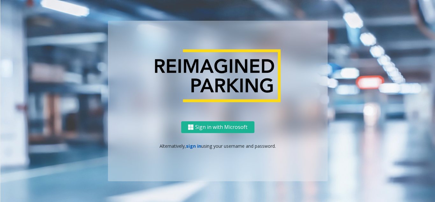
click at [193, 146] on link "sign in" at bounding box center [193, 146] width 15 height 6
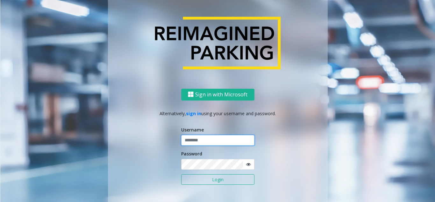
click at [232, 136] on input "text" at bounding box center [217, 140] width 73 height 11
paste input "**********"
type input "**********"
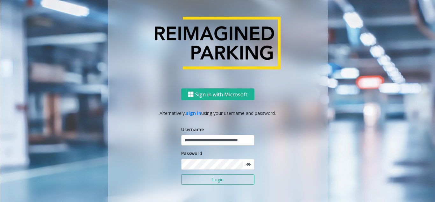
drag, startPoint x: 220, startPoint y: 189, endPoint x: 215, endPoint y: 183, distance: 7.9
click at [217, 186] on form "**********" at bounding box center [217, 159] width 73 height 66
click at [215, 183] on button "Login" at bounding box center [217, 179] width 73 height 11
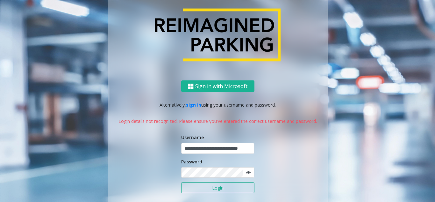
click at [247, 173] on span at bounding box center [249, 172] width 12 height 11
click at [246, 173] on icon at bounding box center [248, 172] width 4 height 4
click at [181, 182] on button "Login" at bounding box center [217, 187] width 73 height 11
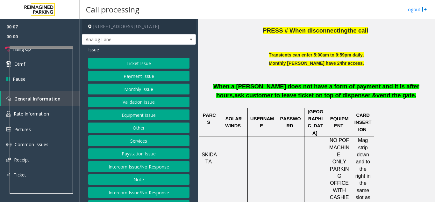
scroll to position [223, 0]
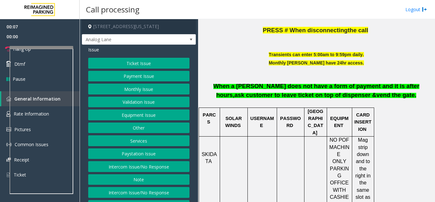
click at [251, 95] on span "When a [PERSON_NAME] does not have a form of payment and it is after hours," at bounding box center [317, 91] width 206 height 16
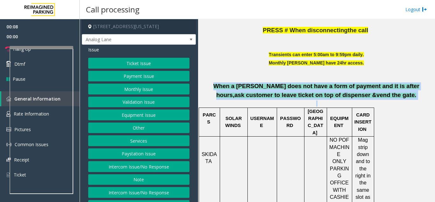
drag, startPoint x: 251, startPoint y: 95, endPoint x: 330, endPoint y: 98, distance: 79.4
click at [330, 98] on p "When a [PERSON_NAME] does not have a form of payment and it is after hours, ask…" at bounding box center [316, 87] width 232 height 25
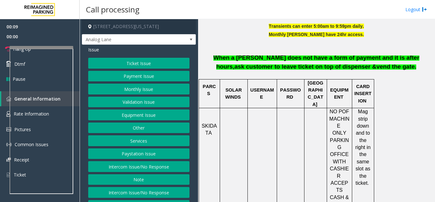
scroll to position [287, 0]
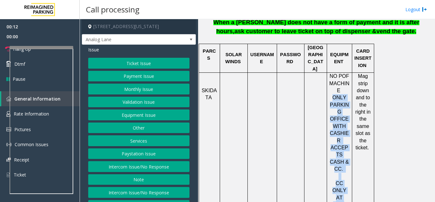
drag, startPoint x: 335, startPoint y: 101, endPoint x: 346, endPoint y: 169, distance: 68.6
click at [346, 169] on div "NO POF MACHINE ONLY PARKING OFFICE WITH CASHIER ACCEPTS CASH & CC. CC ONLY AT E…" at bounding box center [339, 140] width 25 height 135
click at [343, 180] on span "CC ONLY AT EXIT" at bounding box center [340, 193] width 14 height 27
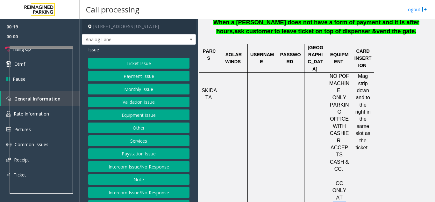
click at [343, 180] on span "CC ONLY AT EXIT" at bounding box center [340, 193] width 14 height 27
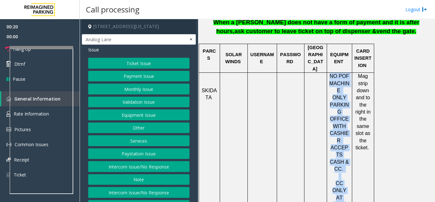
drag, startPoint x: 343, startPoint y: 171, endPoint x: 346, endPoint y: 86, distance: 85.5
click at [346, 86] on div "NO POF MACHINE ONLY PARKING OFFICE WITH CASHIER ACCEPTS CASH & CC. CC ONLY AT E…" at bounding box center [339, 140] width 25 height 135
click at [346, 86] on span "NO POF MACHINE" at bounding box center [340, 83] width 20 height 20
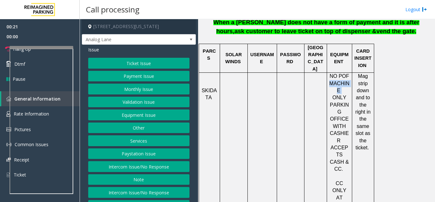
click at [346, 86] on span "NO POF MACHINE" at bounding box center [340, 83] width 20 height 20
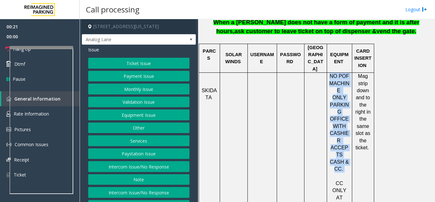
drag, startPoint x: 346, startPoint y: 86, endPoint x: 348, endPoint y: 135, distance: 49.2
click at [348, 135] on div "NO POF MACHINE ONLY PARKING OFFICE WITH CASHIER ACCEPTS CASH & CC. CC ONLY AT E…" at bounding box center [339, 140] width 25 height 135
click at [348, 145] on span "ACCEPTS CASH & CC." at bounding box center [339, 158] width 19 height 27
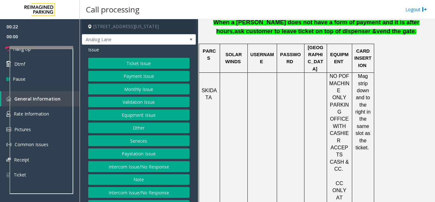
click at [139, 119] on button "Equipment Issue" at bounding box center [138, 114] width 101 height 11
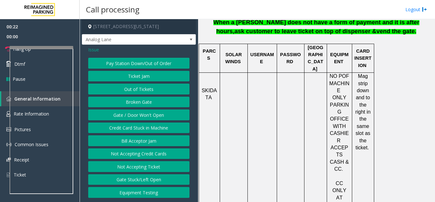
click at [139, 119] on button "Gate / Door Won't Open" at bounding box center [138, 114] width 101 height 11
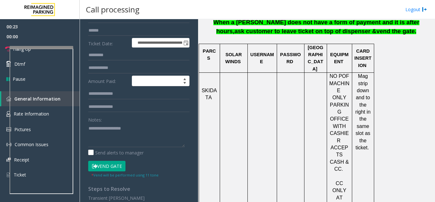
scroll to position [96, 0]
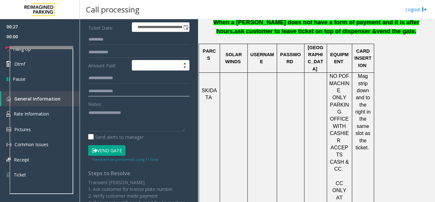
drag, startPoint x: 139, startPoint y: 119, endPoint x: 117, endPoint y: 98, distance: 30.2
click at [117, 97] on input "text" at bounding box center [138, 91] width 101 height 11
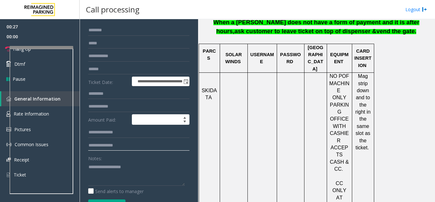
scroll to position [0, 0]
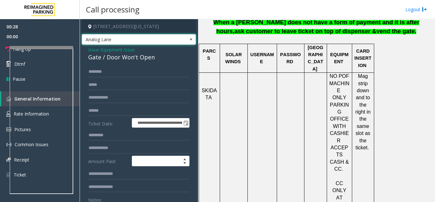
click at [123, 44] on span "Analog Lane" at bounding box center [127, 39] width 91 height 10
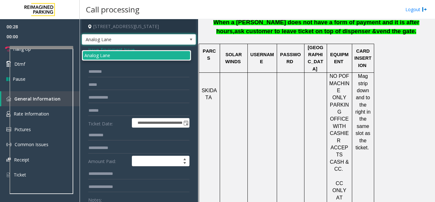
click at [123, 44] on span "Analog Lane" at bounding box center [127, 39] width 91 height 10
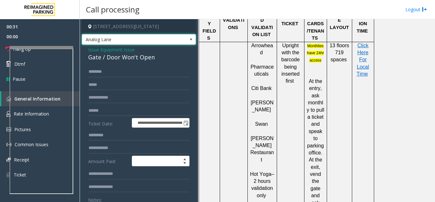
scroll to position [478, 0]
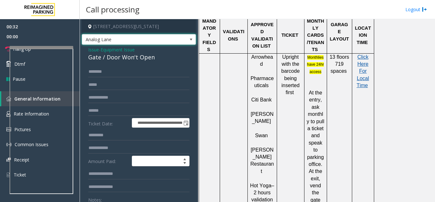
click at [366, 54] on span "Click Here For Local Time" at bounding box center [363, 71] width 12 height 34
click at [104, 62] on div "Gate / Door Won't Open" at bounding box center [138, 57] width 101 height 9
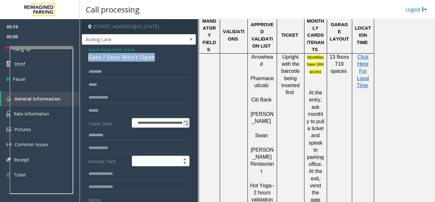
click at [104, 62] on div "Gate / Door Won't Open" at bounding box center [138, 57] width 101 height 9
copy div "Gate / Door Won't Open"
click at [34, 38] on span "00:00" at bounding box center [40, 37] width 80 height 10
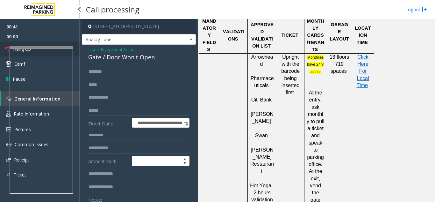
click at [42, 45] on link "Hang Up" at bounding box center [40, 48] width 80 height 15
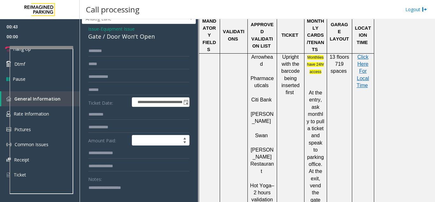
scroll to position [32, 0]
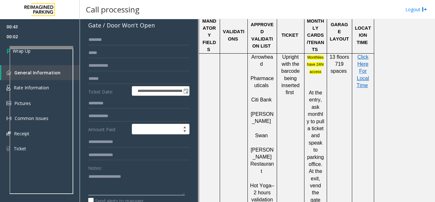
paste textarea "**********"
click at [136, 188] on textarea at bounding box center [136, 183] width 97 height 24
paste textarea "**********"
click at [149, 188] on textarea at bounding box center [136, 183] width 97 height 24
paste textarea "**********"
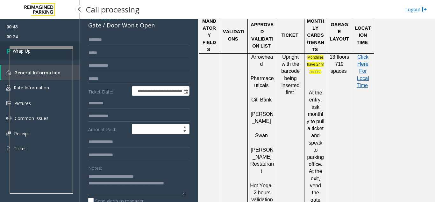
type textarea "**********"
click at [56, 44] on link "Wrap Up" at bounding box center [40, 50] width 80 height 19
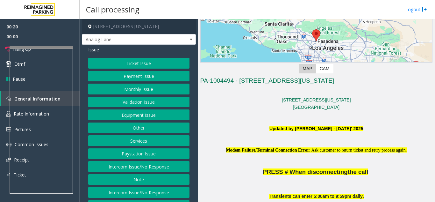
scroll to position [96, 0]
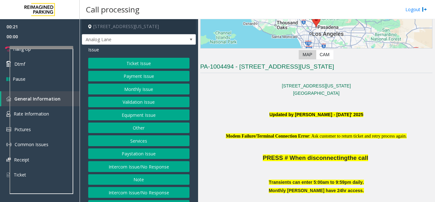
click at [276, 134] on span "Modem Failure/Terminal Connection Error" at bounding box center [267, 136] width 83 height 5
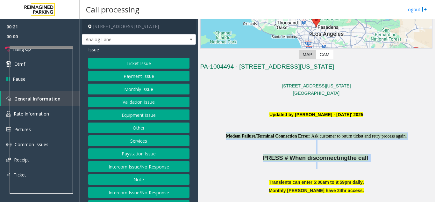
drag, startPoint x: 276, startPoint y: 134, endPoint x: 313, endPoint y: 169, distance: 51.2
click at [313, 162] on p "PRESS # When disconnecting the call" at bounding box center [316, 158] width 232 height 8
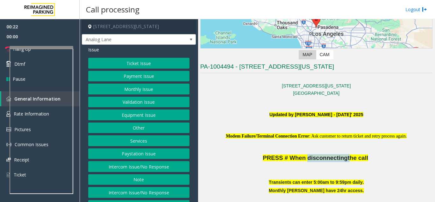
click at [313, 162] on p "PRESS # When disconnecting the call" at bounding box center [316, 158] width 232 height 8
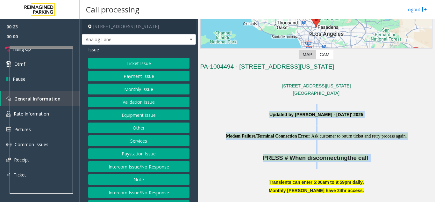
drag, startPoint x: 313, startPoint y: 169, endPoint x: 279, endPoint y: 107, distance: 70.6
click at [279, 107] on p at bounding box center [316, 107] width 232 height 7
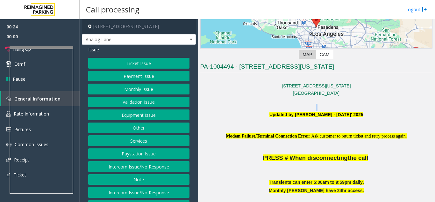
click at [279, 107] on p at bounding box center [316, 107] width 232 height 7
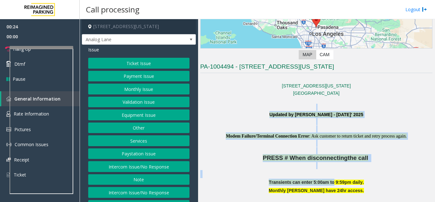
drag, startPoint x: 279, startPoint y: 107, endPoint x: 329, endPoint y: 189, distance: 96.3
click at [329, 185] on b "Transients can enter 5:00am to 9:59pm daily." at bounding box center [316, 181] width 95 height 5
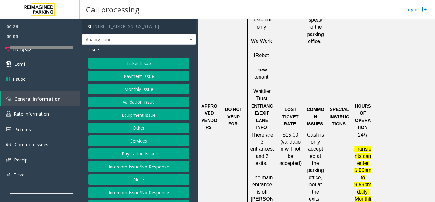
scroll to position [733, 0]
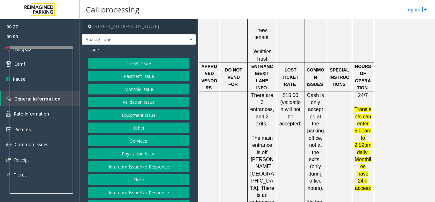
click at [358, 106] on span "Transients can enter 5:00am to 9:59pm daily. Monthlies have 24hr access" at bounding box center [363, 148] width 17 height 84
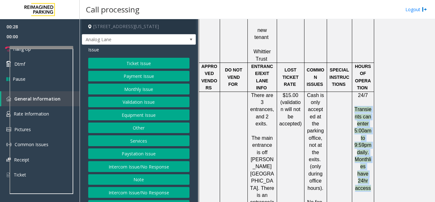
drag, startPoint x: 358, startPoint y: 43, endPoint x: 367, endPoint y: 104, distance: 61.8
click at [367, 106] on span "Transients can enter 5:00am to 9:59pm daily. Monthlies have 24hr access" at bounding box center [363, 148] width 17 height 84
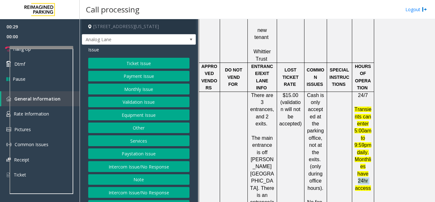
click at [367, 106] on span "Transients can enter 5:00am to 9:59pm daily. Monthlies have 24hr access" at bounding box center [363, 148] width 17 height 84
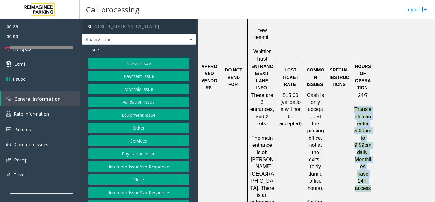
click at [367, 106] on span "Transients can enter 5:00am to 9:59pm daily. Monthlies have 24hr access" at bounding box center [363, 148] width 17 height 84
drag, startPoint x: 367, startPoint y: 104, endPoint x: 357, endPoint y: 48, distance: 56.6
click at [357, 106] on span "Transients can enter 5:00am to 9:59pm daily. Monthlies have 24hr access" at bounding box center [363, 148] width 17 height 84
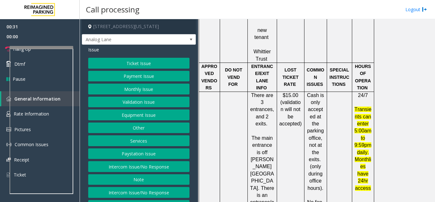
click at [149, 120] on button "Equipment Issue" at bounding box center [138, 114] width 101 height 11
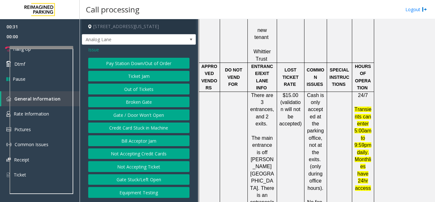
click at [149, 120] on button "Gate / Door Won't Open" at bounding box center [138, 114] width 101 height 11
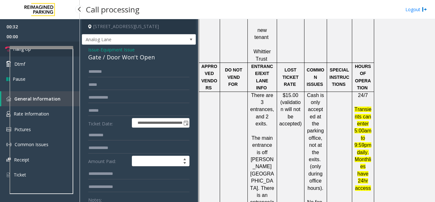
click at [32, 43] on link "Hang Up" at bounding box center [40, 48] width 80 height 15
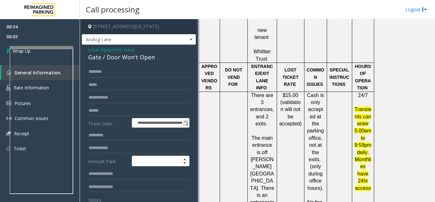
click at [98, 62] on div "Gate / Door Won't Open" at bounding box center [138, 57] width 101 height 9
drag, startPoint x: 98, startPoint y: 64, endPoint x: 109, endPoint y: 66, distance: 11.7
click at [109, 62] on div "Gate / Door Won't Open" at bounding box center [138, 57] width 101 height 9
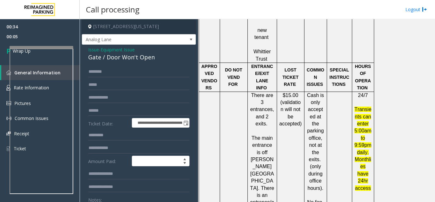
click at [107, 62] on div "Gate / Door Won't Open" at bounding box center [138, 57] width 101 height 9
copy div "Gate / Door Won't Open"
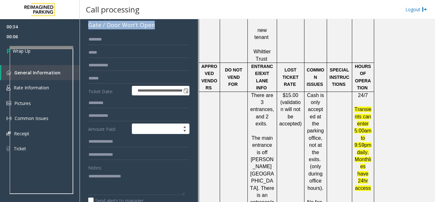
scroll to position [127, 0]
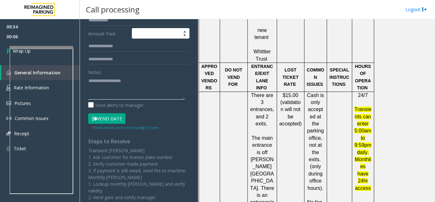
click at [106, 92] on textarea at bounding box center [136, 88] width 97 height 24
paste textarea "**********"
click at [157, 97] on textarea at bounding box center [136, 88] width 97 height 24
paste textarea "**********"
click at [89, 95] on textarea at bounding box center [136, 88] width 97 height 24
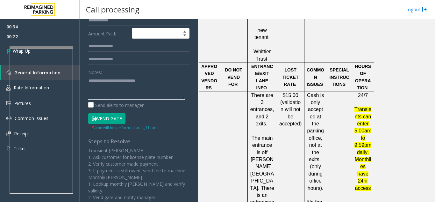
paste textarea "**********"
type textarea "**********"
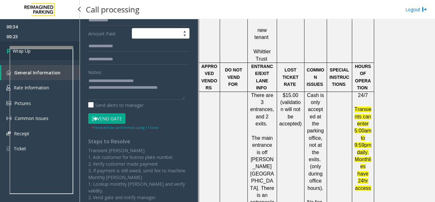
click at [35, 43] on link "Wrap Up" at bounding box center [40, 50] width 80 height 19
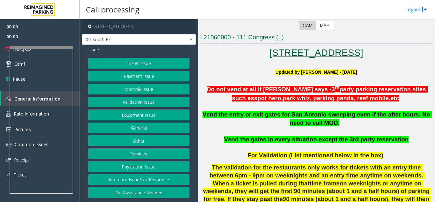
scroll to position [159, 0]
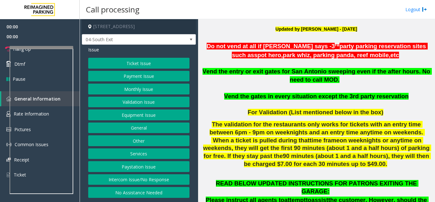
click at [320, 97] on b "Vend the gates in every situation except the 3rd party reservation" at bounding box center [316, 96] width 185 height 7
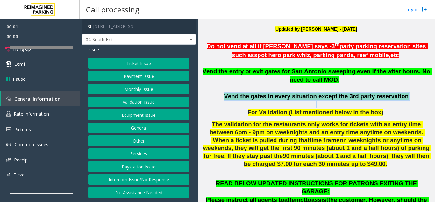
click at [320, 97] on b "Vend the gates in every situation except the 3rd party reservation" at bounding box center [316, 96] width 185 height 7
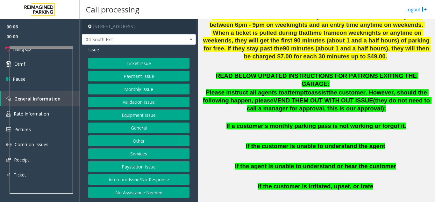
scroll to position [287, 0]
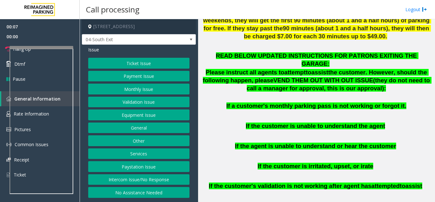
click at [161, 152] on button "Services" at bounding box center [138, 153] width 101 height 11
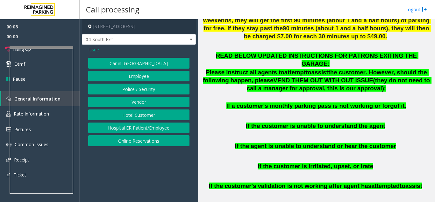
click at [156, 149] on div "Issue Car in Tow Employee Police / Security Vendor Hotel Customer Hospital ER P…" at bounding box center [139, 97] width 114 height 105
click at [156, 146] on div "Issue Car in Tow Employee Police / Security Vendor Hotel Customer Hospital ER P…" at bounding box center [139, 97] width 114 height 105
click at [144, 142] on button "Online Reservations" at bounding box center [138, 140] width 101 height 11
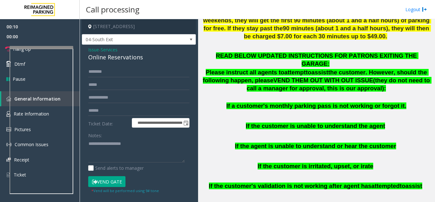
click at [130, 54] on div "Online Reservations" at bounding box center [138, 57] width 101 height 9
copy div "Online Reservations"
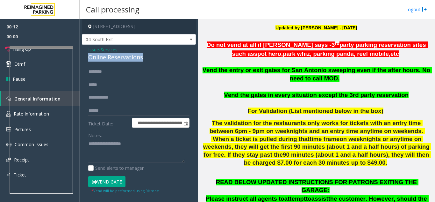
scroll to position [159, 0]
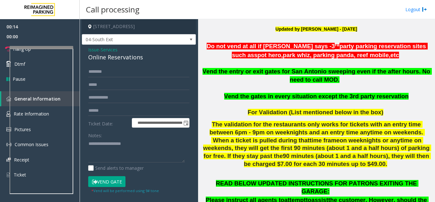
click at [108, 49] on span "Services" at bounding box center [109, 49] width 17 height 7
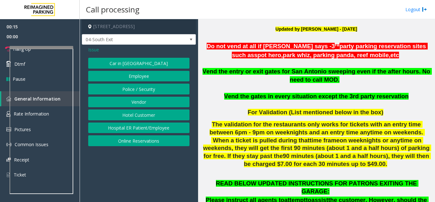
click at [94, 50] on span "Issue" at bounding box center [93, 49] width 11 height 7
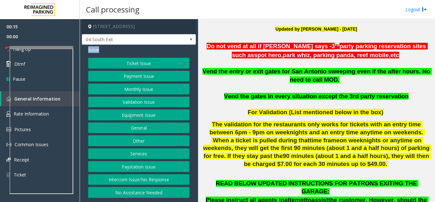
click at [94, 50] on span "Issue" at bounding box center [93, 49] width 11 height 7
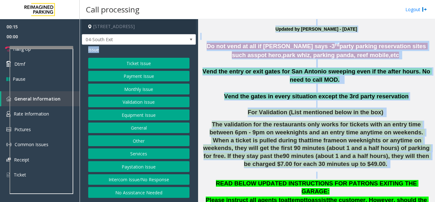
drag, startPoint x: 94, startPoint y: 50, endPoint x: 330, endPoint y: 133, distance: 250.1
click at [330, 133] on div "[STREET_ADDRESS] 04-South Exit Issue Ticket Issue Payment Issue Monthly Issue V…" at bounding box center [257, 110] width 355 height 183
click at [330, 133] on span "The validation for the restaurants only works for tickets with an entry time be…" at bounding box center [317, 132] width 215 height 23
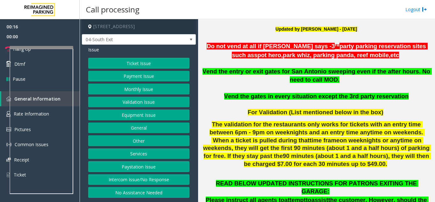
click at [153, 120] on div "Ticket Issue Payment Issue Monthly Issue Validation Issue Equipment Issue Gener…" at bounding box center [138, 128] width 101 height 140
click at [153, 116] on button "Equipment Issue" at bounding box center [138, 114] width 101 height 11
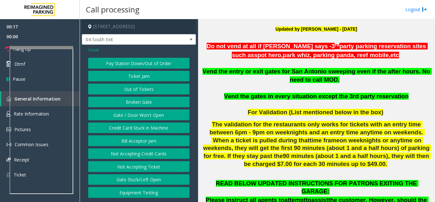
click at [153, 116] on button "Gate / Door Won't Open" at bounding box center [138, 114] width 101 height 11
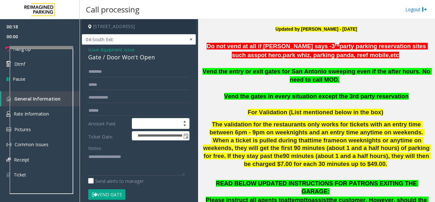
click at [135, 52] on span "Equipment Issue" at bounding box center [118, 49] width 34 height 7
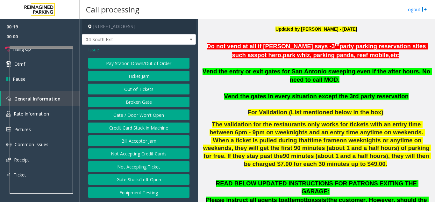
click at [144, 116] on button "Gate / Door Won't Open" at bounding box center [138, 114] width 101 height 11
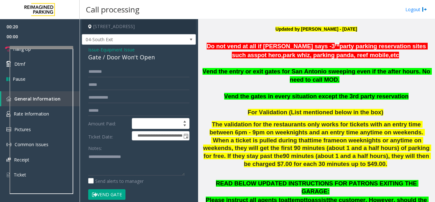
click at [142, 57] on div "Gate / Door Won't Open" at bounding box center [138, 57] width 101 height 9
copy div "Gate / Door Won't Open"
paste textarea "**********"
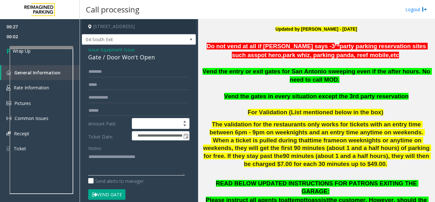
click at [127, 163] on textarea at bounding box center [136, 163] width 97 height 24
paste textarea "**********"
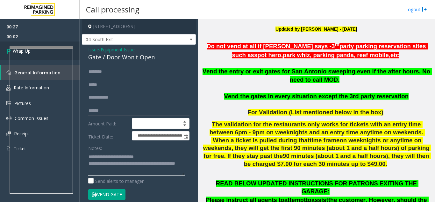
type textarea "**********"
click at [33, 45] on link "Wrap Up" at bounding box center [40, 50] width 80 height 19
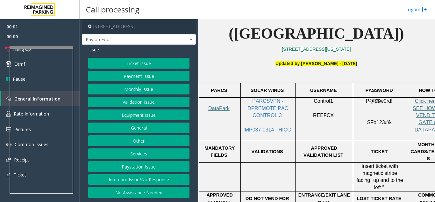
scroll to position [159, 0]
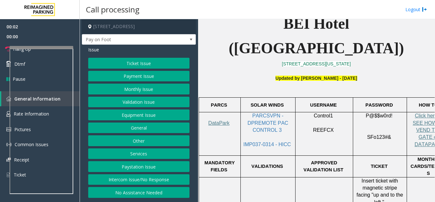
click at [279, 26] on b "BEI Hotel ([GEOGRAPHIC_DATA])" at bounding box center [316, 35] width 175 height 41
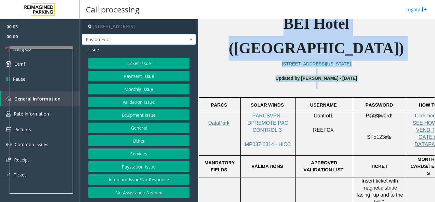
drag, startPoint x: 279, startPoint y: 26, endPoint x: 315, endPoint y: 58, distance: 47.4
click at [315, 75] on p "Updated by [PERSON_NAME] - [DATE]" at bounding box center [316, 82] width 232 height 14
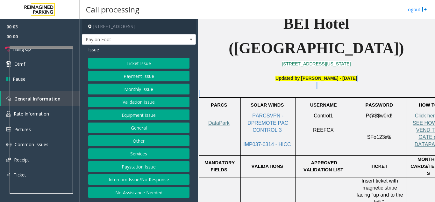
click at [315, 75] on p "Updated by [PERSON_NAME] - [DATE]" at bounding box center [316, 82] width 232 height 14
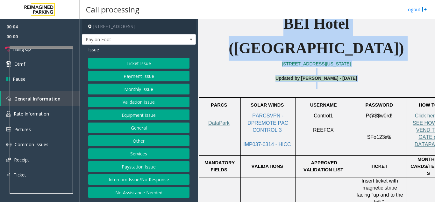
drag, startPoint x: 315, startPoint y: 58, endPoint x: 255, endPoint y: 30, distance: 65.7
click at [255, 30] on b "BEI Hotel ([GEOGRAPHIC_DATA])" at bounding box center [316, 35] width 175 height 41
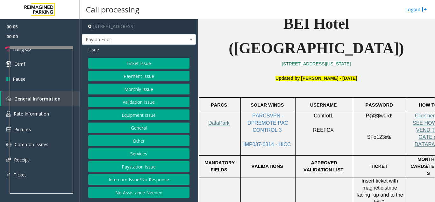
drag, startPoint x: 149, startPoint y: 165, endPoint x: 130, endPoint y: 177, distance: 21.8
click at [139, 182] on div "Ticket Issue Payment Issue Monthly Issue Validation Issue Equipment Issue Gener…" at bounding box center [138, 128] width 101 height 140
click at [130, 177] on button "Intercom Issue/No Response" at bounding box center [138, 179] width 101 height 11
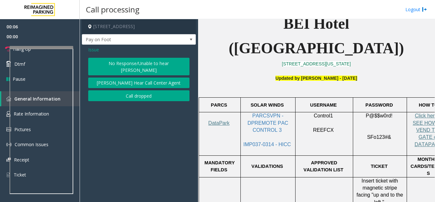
click at [113, 64] on button "No Response/Unable to hear [PERSON_NAME]" at bounding box center [138, 67] width 101 height 18
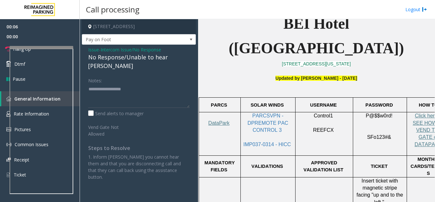
drag, startPoint x: 113, startPoint y: 62, endPoint x: 121, endPoint y: 57, distance: 9.6
click at [118, 51] on span "Intercom Issue/No Response" at bounding box center [131, 49] width 61 height 7
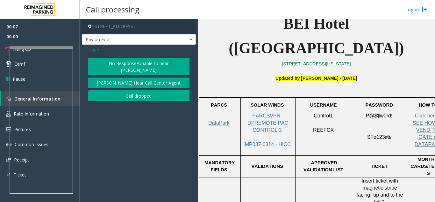
click at [126, 58] on button "No Response/Unable to hear [PERSON_NAME]" at bounding box center [138, 67] width 101 height 18
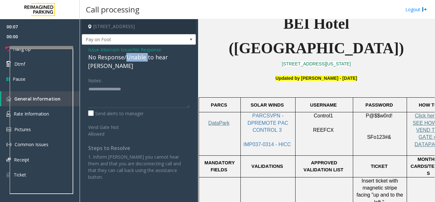
click at [126, 58] on div "No Response/Unable to hear [PERSON_NAME]" at bounding box center [138, 61] width 101 height 17
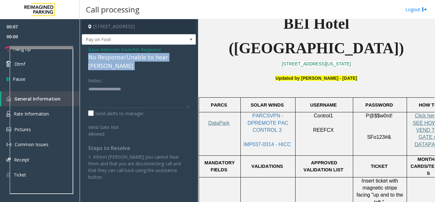
click at [126, 58] on div "No Response/Unable to hear [PERSON_NAME]" at bounding box center [138, 61] width 101 height 17
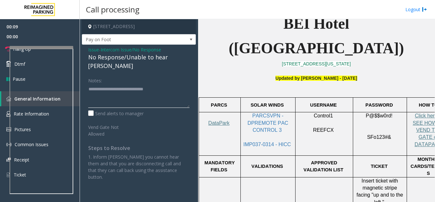
click at [121, 84] on textarea at bounding box center [138, 96] width 101 height 24
type textarea "**********"
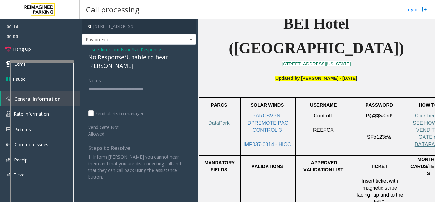
click at [45, 63] on div at bounding box center [42, 134] width 64 height 149
click at [39, 44] on link "Hang Up" at bounding box center [40, 48] width 80 height 15
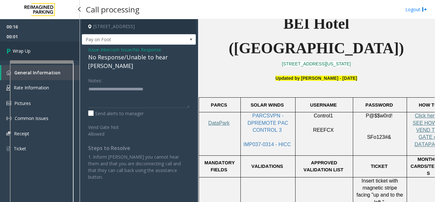
click at [44, 48] on link "Wrap Up" at bounding box center [40, 50] width 80 height 19
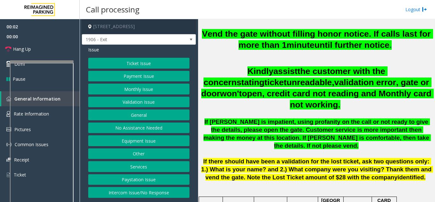
scroll to position [351, 0]
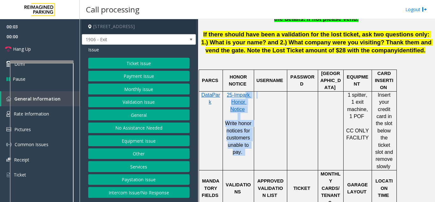
drag, startPoint x: 244, startPoint y: 85, endPoint x: 275, endPoint y: 73, distance: 33.7
click at [261, 93] on tr "DataPark 25-Impark Honor Notice Write honor notices for customers unable to pay…" at bounding box center [298, 130] width 198 height 79
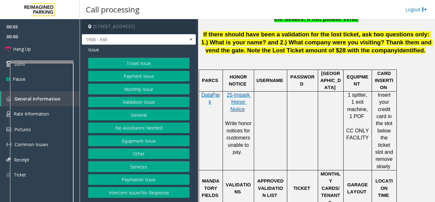
click at [275, 78] on span "USERNAME" at bounding box center [270, 80] width 27 height 5
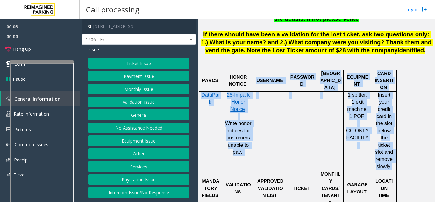
drag, startPoint x: 275, startPoint y: 73, endPoint x: 389, endPoint y: 151, distance: 138.0
click at [389, 151] on span "Insert your credit card in the slot below the ticket slot and remove slowly" at bounding box center [384, 130] width 19 height 77
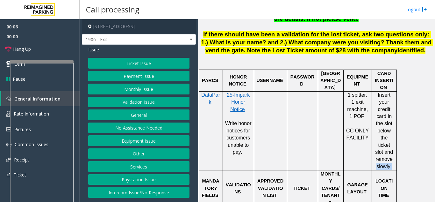
click at [389, 151] on span "Insert your credit card in the slot below the ticket slot and remove slowly" at bounding box center [384, 130] width 19 height 77
click at [240, 73] on p "HONOR NOTICE" at bounding box center [238, 80] width 26 height 14
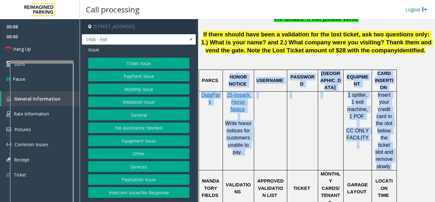
drag, startPoint x: 240, startPoint y: 72, endPoint x: 375, endPoint y: 131, distance: 148.0
click at [145, 89] on button "Monthly Issue" at bounding box center [138, 89] width 101 height 11
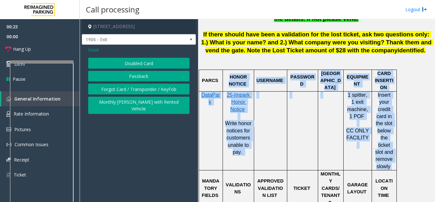
click at [145, 89] on button "Forgot Card / Transponder / KeyFob" at bounding box center [138, 89] width 101 height 11
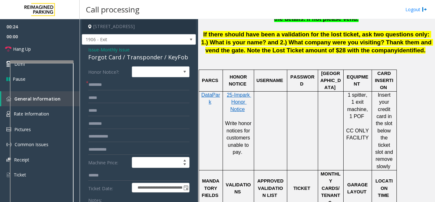
click at [94, 55] on div "Forgot Card / Transponder / KeyFob" at bounding box center [138, 57] width 101 height 9
drag, startPoint x: 94, startPoint y: 55, endPoint x: 109, endPoint y: 58, distance: 14.5
click at [109, 58] on div "Forgot Card / Transponder / KeyFob" at bounding box center [138, 57] width 101 height 9
copy div "Forgot Card"
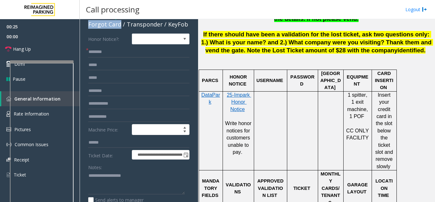
scroll to position [64, 0]
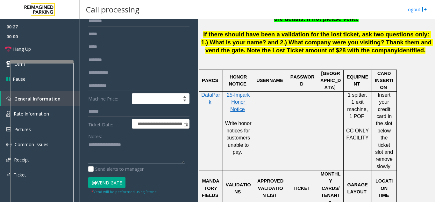
paste textarea "**********"
drag, startPoint x: 129, startPoint y: 157, endPoint x: 108, endPoint y: 148, distance: 22.7
click at [108, 148] on textarea at bounding box center [136, 152] width 97 height 24
click at [131, 149] on textarea at bounding box center [136, 152] width 97 height 24
paste textarea "**********"
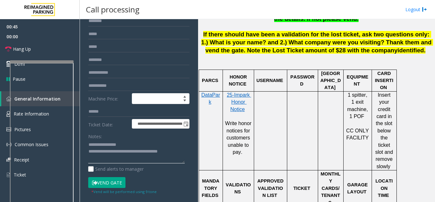
type textarea "**********"
drag, startPoint x: 56, startPoint y: 24, endPoint x: 54, endPoint y: 20, distance: 4.9
click at [56, 24] on span "00:45" at bounding box center [40, 27] width 80 height 10
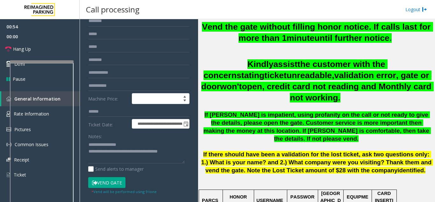
scroll to position [223, 0]
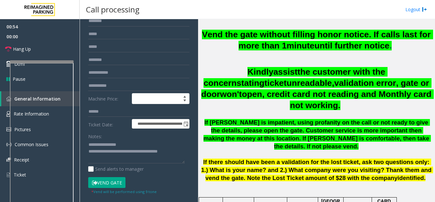
click at [260, 122] on span "If [PERSON_NAME] is impatient, using profanity on the call or not ready to give…" at bounding box center [318, 134] width 228 height 30
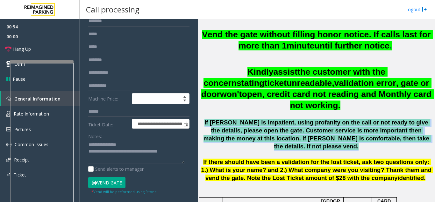
click at [260, 122] on span "If [PERSON_NAME] is impatient, using profanity on the call or not ready to give…" at bounding box center [318, 134] width 228 height 30
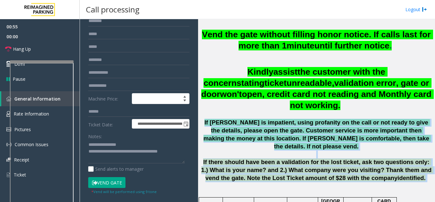
drag, startPoint x: 260, startPoint y: 122, endPoint x: 363, endPoint y: 170, distance: 113.6
click at [363, 170] on div "Vend the gate without filling honor notice. If calls last for more than 1 minut…" at bounding box center [316, 105] width 232 height 153
click at [398, 174] on span "identified" at bounding box center [411, 177] width 26 height 7
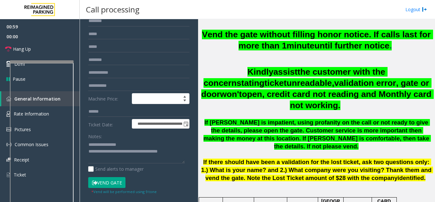
click at [398, 174] on span "identified" at bounding box center [411, 177] width 26 height 7
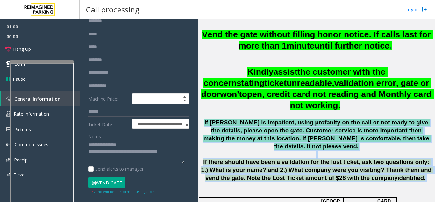
drag, startPoint x: 363, startPoint y: 170, endPoint x: 232, endPoint y: 128, distance: 137.8
click at [232, 128] on div "Vend the gate without filling honor notice. If calls last for more than 1 minut…" at bounding box center [316, 105] width 232 height 153
click at [232, 128] on span "If [PERSON_NAME] is impatient, using profanity on the call or not ready to give…" at bounding box center [318, 134] width 228 height 30
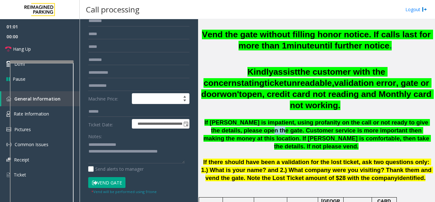
click at [232, 128] on span "If [PERSON_NAME] is impatient, using profanity on the call or not ready to give…" at bounding box center [318, 134] width 228 height 30
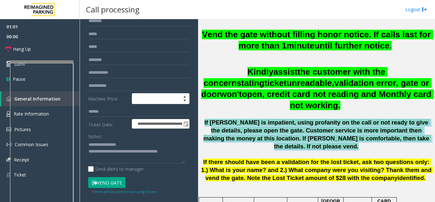
click at [232, 128] on span "If [PERSON_NAME] is impatient, using profanity on the call or not ready to give…" at bounding box center [318, 134] width 228 height 30
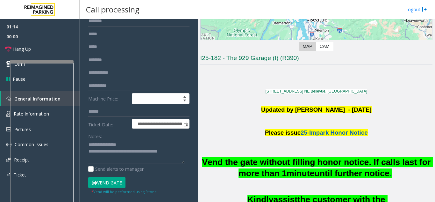
scroll to position [159, 0]
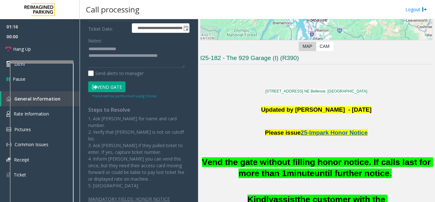
click at [120, 83] on button "Vend Gate" at bounding box center [106, 86] width 37 height 11
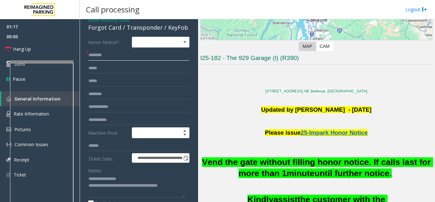
scroll to position [0, 0]
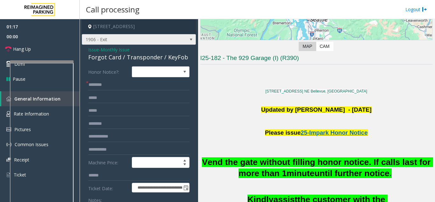
click at [94, 45] on span "1906 - Exit" at bounding box center [139, 39] width 114 height 11
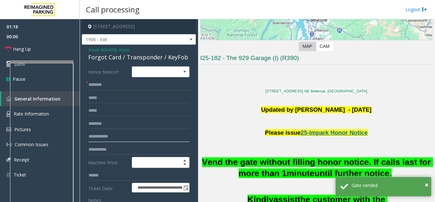
drag, startPoint x: 119, startPoint y: 134, endPoint x: 106, endPoint y: 77, distance: 58.8
click at [119, 132] on input "text" at bounding box center [138, 136] width 101 height 11
click at [93, 47] on span "Issue" at bounding box center [93, 49] width 11 height 7
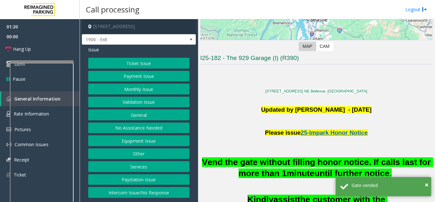
click at [138, 142] on button "Equipment Issue" at bounding box center [138, 140] width 101 height 11
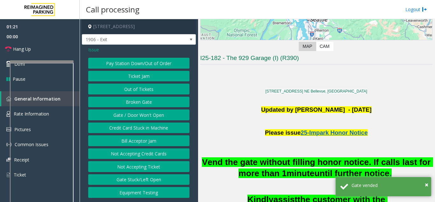
click at [136, 113] on button "Gate / Door Won't Open" at bounding box center [138, 114] width 101 height 11
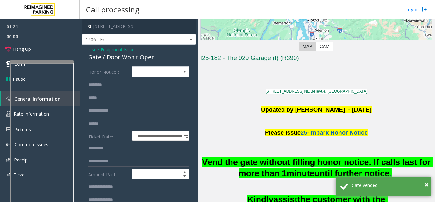
click at [118, 60] on div "Gate / Door Won't Open" at bounding box center [138, 57] width 101 height 9
copy div "Gate / Door Won't Open"
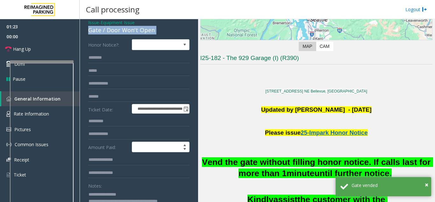
scroll to position [64, 0]
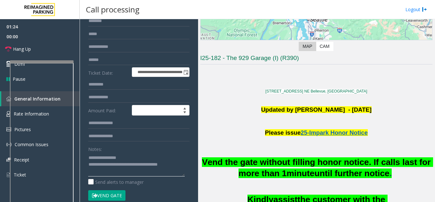
click at [107, 156] on textarea at bounding box center [136, 164] width 97 height 24
drag, startPoint x: 107, startPoint y: 156, endPoint x: 127, endPoint y: 156, distance: 19.8
click at [127, 156] on textarea at bounding box center [136, 164] width 97 height 24
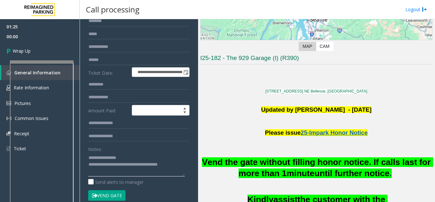
paste textarea "**********"
click at [113, 166] on textarea at bounding box center [136, 164] width 97 height 24
drag, startPoint x: 113, startPoint y: 166, endPoint x: 192, endPoint y: 171, distance: 79.5
click at [192, 171] on app-call-processing-form "**********" at bounding box center [139, 110] width 119 height 183
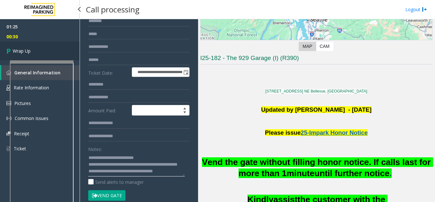
type textarea "**********"
click at [56, 47] on link "Wrap Up" at bounding box center [40, 50] width 80 height 19
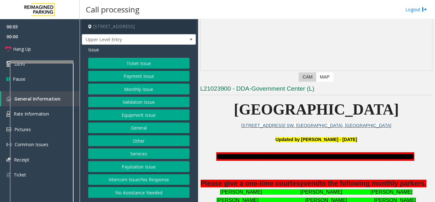
scroll to position [127, 0]
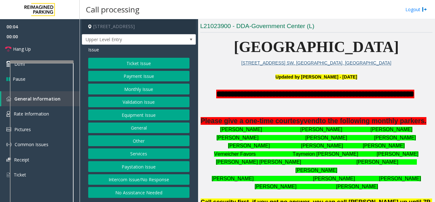
click at [331, 101] on p at bounding box center [316, 103] width 232 height 7
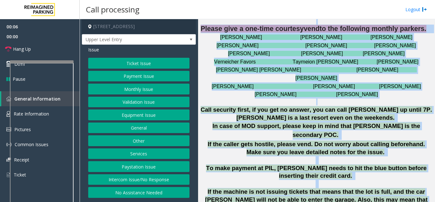
scroll to position [223, 0]
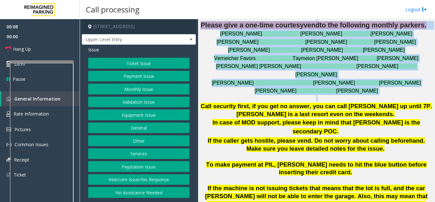
drag, startPoint x: 331, startPoint y: 101, endPoint x: 377, endPoint y: 97, distance: 45.8
click at [377, 97] on div "**********" at bounding box center [316, 119] width 232 height 255
click at [365, 89] on font "[PERSON_NAME] [PERSON_NAME]" at bounding box center [317, 90] width 124 height 5
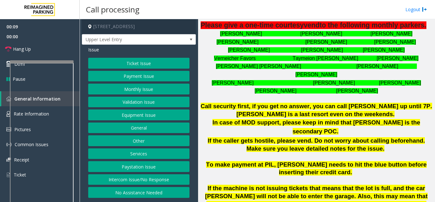
drag, startPoint x: 365, startPoint y: 89, endPoint x: 228, endPoint y: 43, distance: 144.5
click at [229, 44] on div "[PERSON_NAME] [PERSON_NAME] [PERSON_NAME] [PERSON_NAME] [PERSON_NAME] [PERSON_N…" at bounding box center [316, 62] width 232 height 65
click at [228, 36] on font "[PERSON_NAME] [PERSON_NAME] [PERSON_NAME]" at bounding box center [316, 33] width 193 height 5
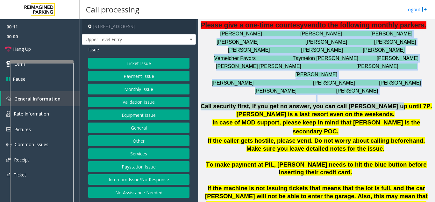
drag, startPoint x: 228, startPoint y: 43, endPoint x: 366, endPoint y: 103, distance: 150.6
click at [366, 103] on div "**********" at bounding box center [316, 119] width 232 height 255
click at [366, 103] on span "Call security first, if you get no answer, you can call [PERSON_NAME] up until …" at bounding box center [317, 110] width 232 height 15
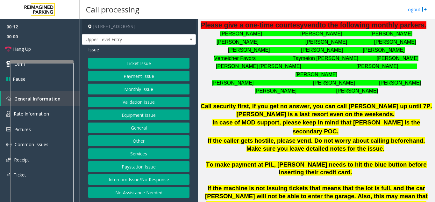
click at [137, 174] on button "Intercom Issue/No Response" at bounding box center [138, 179] width 101 height 11
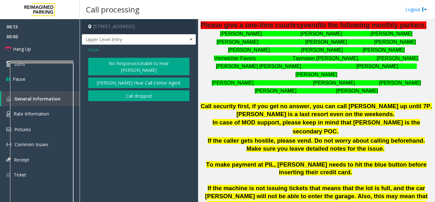
click at [124, 63] on button "No Response/Unable to hear [PERSON_NAME]" at bounding box center [138, 67] width 101 height 18
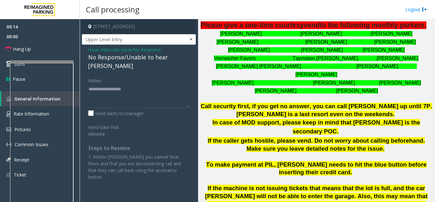
click at [126, 55] on div "No Response/Unable to hear [PERSON_NAME]" at bounding box center [138, 61] width 101 height 17
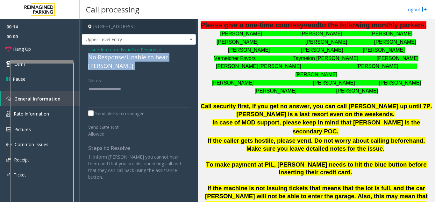
click at [126, 55] on div "No Response/Unable to hear [PERSON_NAME]" at bounding box center [138, 61] width 101 height 17
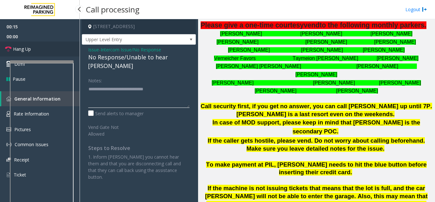
type textarea "**********"
click at [70, 46] on link "Hang Up" at bounding box center [40, 48] width 80 height 15
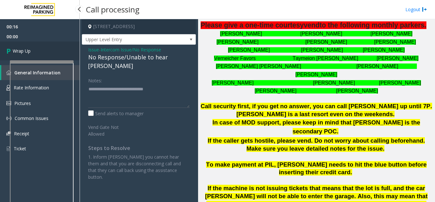
click at [70, 46] on link "Wrap Up" at bounding box center [40, 50] width 80 height 19
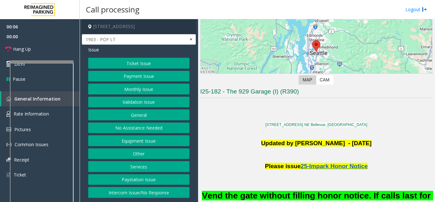
scroll to position [96, 0]
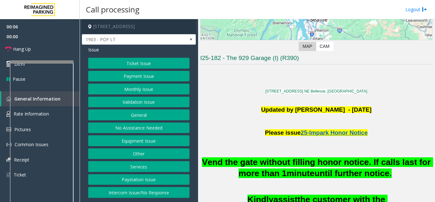
click at [222, 64] on h3 "I25-182 - The 929 Garage (I) (R390)" at bounding box center [316, 59] width 232 height 11
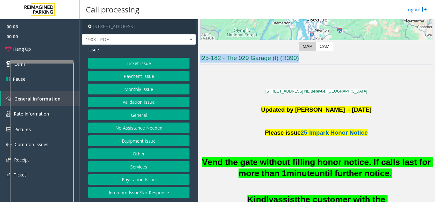
click at [222, 64] on h3 "I25-182 - The 929 Garage (I) (R390)" at bounding box center [316, 59] width 232 height 11
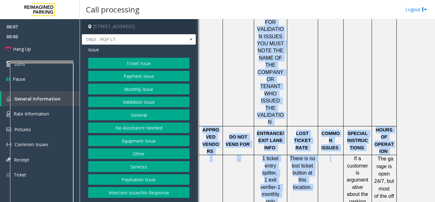
drag, startPoint x: 222, startPoint y: 64, endPoint x: 327, endPoint y: 217, distance: 185.2
click at [327, 201] on html "00:07 00:00 Hang Up Dtmf Pause General Information Rate Information Pictures Co…" at bounding box center [217, 101] width 435 height 202
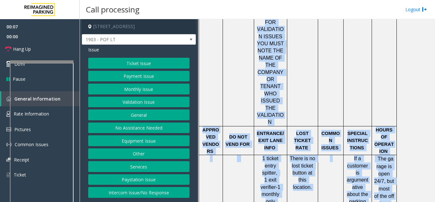
scroll to position [767, 0]
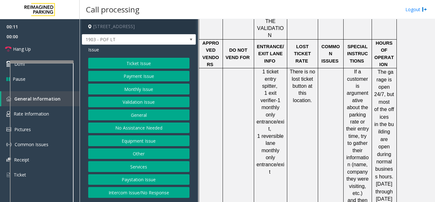
click at [150, 55] on div "Issue Ticket Issue Payment Issue Monthly Issue Validation Issue General No Assi…" at bounding box center [139, 123] width 114 height 156
click at [154, 61] on button "Ticket Issue" at bounding box center [138, 63] width 101 height 11
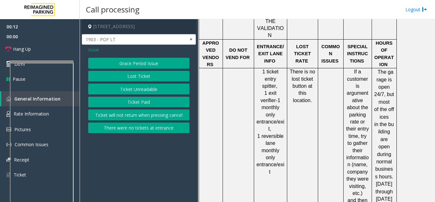
click at [151, 84] on button "Ticket Unreadable" at bounding box center [138, 89] width 101 height 11
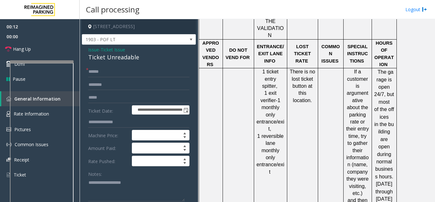
click at [125, 61] on div "Ticket Unreadable" at bounding box center [138, 57] width 101 height 9
copy div "Ticket Unreadable"
paste textarea "**********"
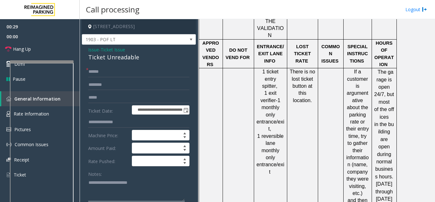
paste textarea "**********"
type textarea "**********"
click at [126, 68] on input "text" at bounding box center [138, 71] width 101 height 11
type input "**"
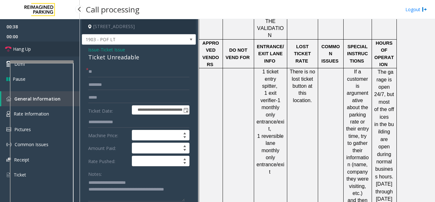
click at [39, 46] on link "Hang Up" at bounding box center [40, 48] width 80 height 15
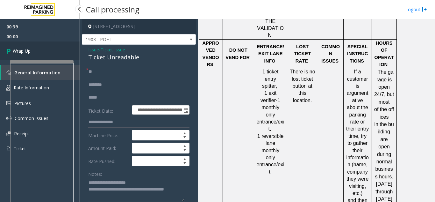
click at [39, 46] on link "Wrap Up" at bounding box center [40, 50] width 80 height 19
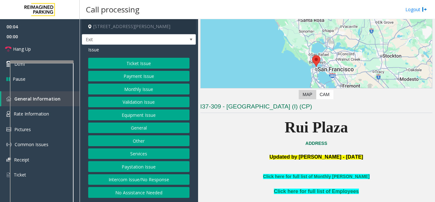
scroll to position [127, 0]
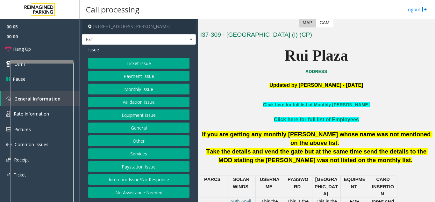
click at [354, 148] on span "Take the details and vend the gate but at the same time send the details to the…" at bounding box center [318, 155] width 222 height 15
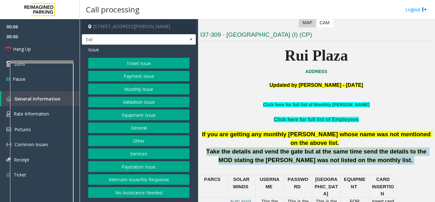
click at [354, 148] on span "Take the details and vend the gate but at the same time send the details to the…" at bounding box center [318, 155] width 222 height 15
drag, startPoint x: 354, startPoint y: 142, endPoint x: 370, endPoint y: 156, distance: 21.7
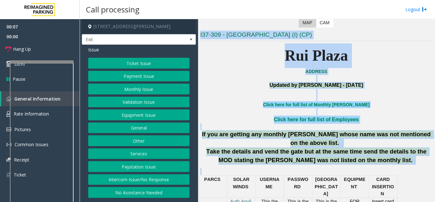
drag, startPoint x: 370, startPoint y: 156, endPoint x: 174, endPoint y: 131, distance: 197.7
click at [174, 131] on div "[STREET_ADDRESS][PERSON_NAME] Exit Issue Ticket Issue Payment Issue Monthly Iss…" at bounding box center [257, 110] width 355 height 183
click at [213, 125] on div at bounding box center [316, 126] width 232 height 7
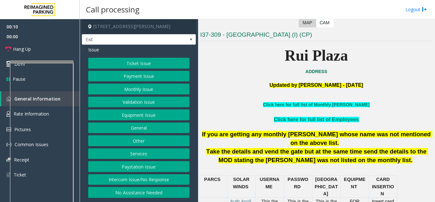
click at [305, 136] on span "If you are getting any monthly [PERSON_NAME] whose name was not mentioned on th…" at bounding box center [317, 138] width 231 height 15
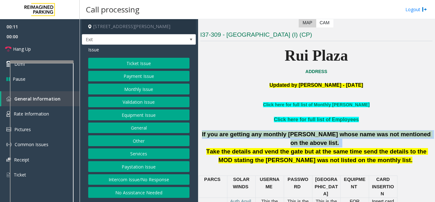
click at [305, 136] on span "If you are getting any monthly [PERSON_NAME] whose name was not mentioned on th…" at bounding box center [317, 138] width 231 height 15
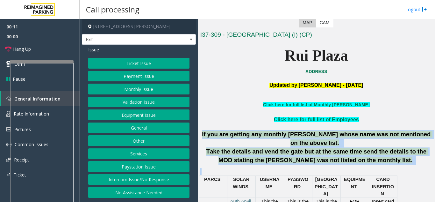
drag, startPoint x: 305, startPoint y: 136, endPoint x: 352, endPoint y: 156, distance: 51.4
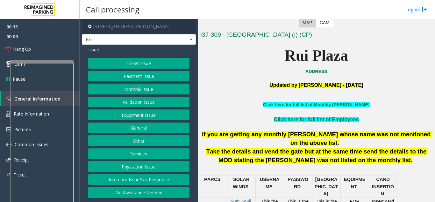
click at [136, 176] on button "Intercom Issue/No Response" at bounding box center [138, 179] width 101 height 11
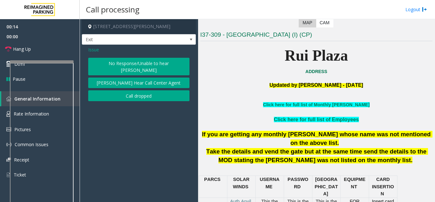
click at [133, 66] on button "No Response/Unable to hear [PERSON_NAME]" at bounding box center [138, 67] width 101 height 18
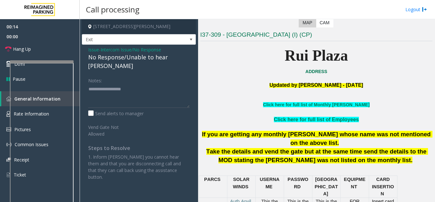
click at [130, 61] on div "No Response/Unable to hear [PERSON_NAME]" at bounding box center [138, 61] width 101 height 17
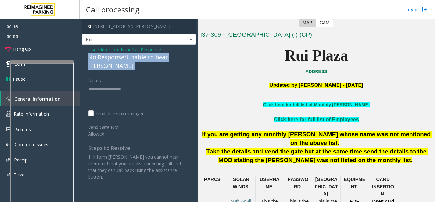
click at [130, 61] on div "No Response/Unable to hear [PERSON_NAME]" at bounding box center [138, 61] width 101 height 17
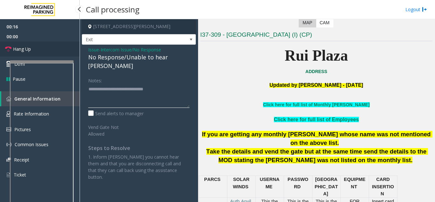
type textarea "**********"
click at [57, 47] on link "Hang Up" at bounding box center [40, 48] width 80 height 15
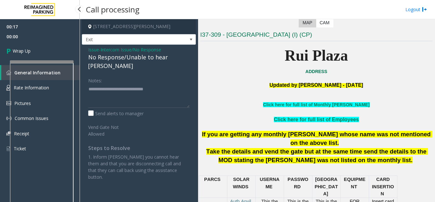
click at [57, 47] on link "Wrap Up" at bounding box center [40, 50] width 80 height 19
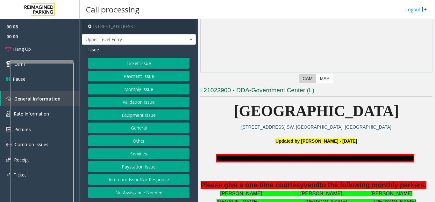
scroll to position [64, 0]
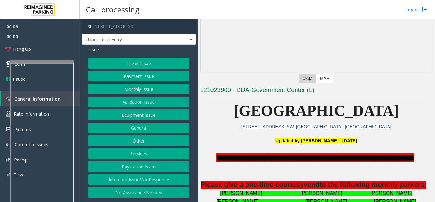
click at [130, 180] on button "Intercom Issue/No Response" at bounding box center [138, 179] width 101 height 11
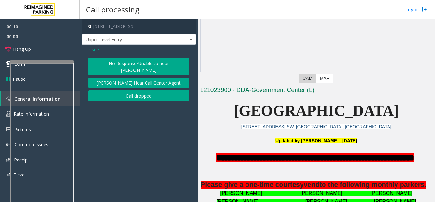
click at [132, 60] on button "No Response/Unable to hear [PERSON_NAME]" at bounding box center [138, 67] width 101 height 18
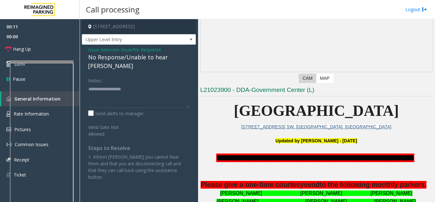
click at [130, 58] on div "No Response/Unable to hear [PERSON_NAME]" at bounding box center [138, 61] width 101 height 17
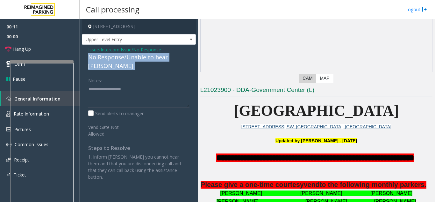
click at [130, 58] on div "No Response/Unable to hear [PERSON_NAME]" at bounding box center [138, 61] width 101 height 17
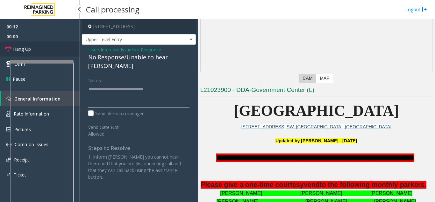
type textarea "**********"
click at [50, 47] on link "Hang Up" at bounding box center [40, 48] width 80 height 15
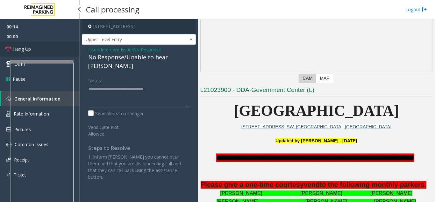
click at [50, 47] on link "Hang Up" at bounding box center [40, 48] width 80 height 15
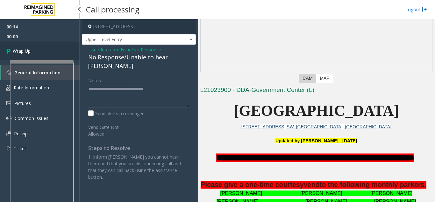
click at [50, 47] on link "Wrap Up" at bounding box center [40, 50] width 80 height 19
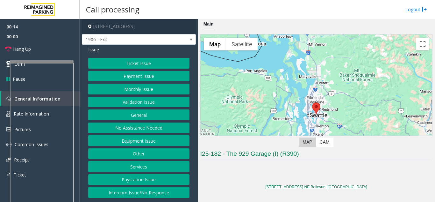
click at [127, 62] on button "Ticket Issue" at bounding box center [138, 63] width 101 height 11
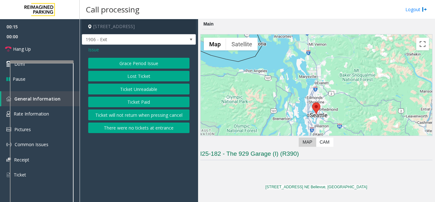
drag, startPoint x: 143, startPoint y: 101, endPoint x: 138, endPoint y: 78, distance: 23.8
click at [138, 78] on div "Grace Period Issue Lost Ticket Ticket Unreadable Ticket Paid Ticket will not re…" at bounding box center [138, 95] width 101 height 75
click at [138, 78] on button "Lost Ticket" at bounding box center [138, 76] width 101 height 11
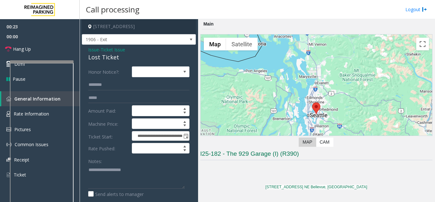
click at [117, 56] on div "Lost Ticket" at bounding box center [138, 57] width 101 height 9
copy div "Lost Ticket"
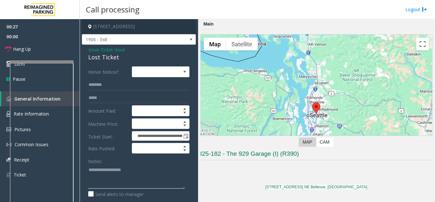
paste textarea "**********"
drag, startPoint x: 91, startPoint y: 170, endPoint x: 136, endPoint y: 46, distance: 132.1
click at [136, 46] on div "**********" at bounding box center [139, 163] width 114 height 236
click at [91, 166] on textarea at bounding box center [136, 176] width 97 height 24
paste textarea "**********"
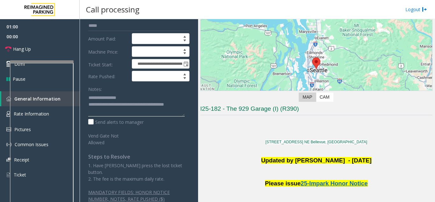
scroll to position [96, 0]
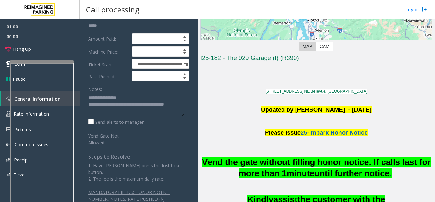
type textarea "**********"
click at [232, 55] on h3 "I25-182 - The 929 Garage (I) (R390)" at bounding box center [316, 59] width 232 height 11
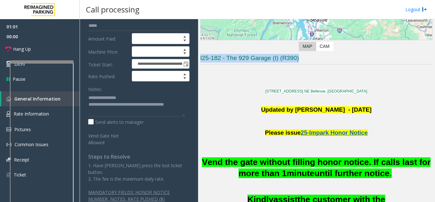
click at [232, 55] on h3 "I25-182 - The 929 Garage (I) (R390)" at bounding box center [316, 59] width 232 height 11
click at [61, 53] on link "Hang Up" at bounding box center [40, 48] width 80 height 15
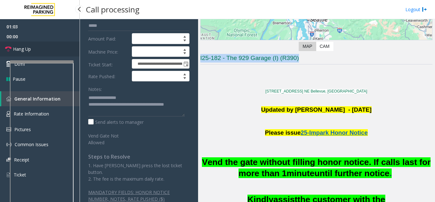
click at [61, 53] on link "Hang Up" at bounding box center [40, 48] width 80 height 15
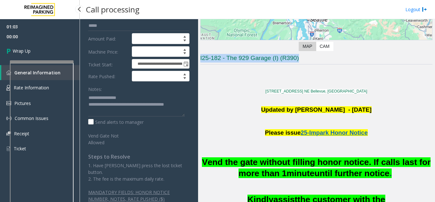
click at [61, 53] on link "Wrap Up" at bounding box center [40, 50] width 80 height 19
